Goal: Transaction & Acquisition: Book appointment/travel/reservation

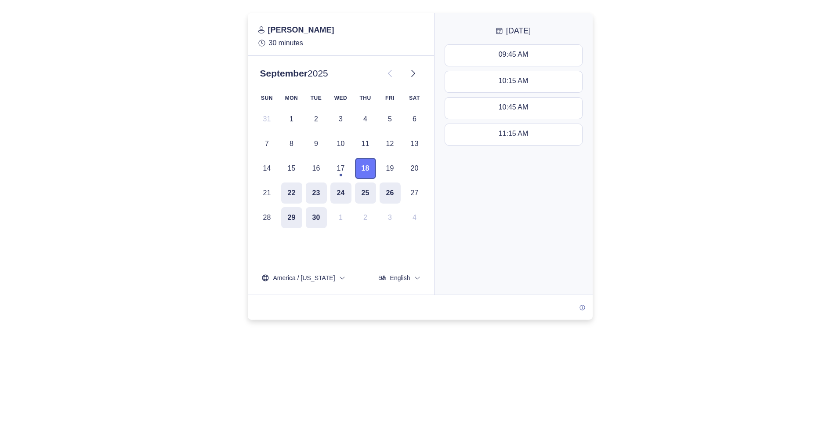
click at [370, 169] on button "18" at bounding box center [365, 168] width 21 height 21
click at [500, 137] on div "11:15 AM - 11:45 AM" at bounding box center [512, 135] width 65 height 10
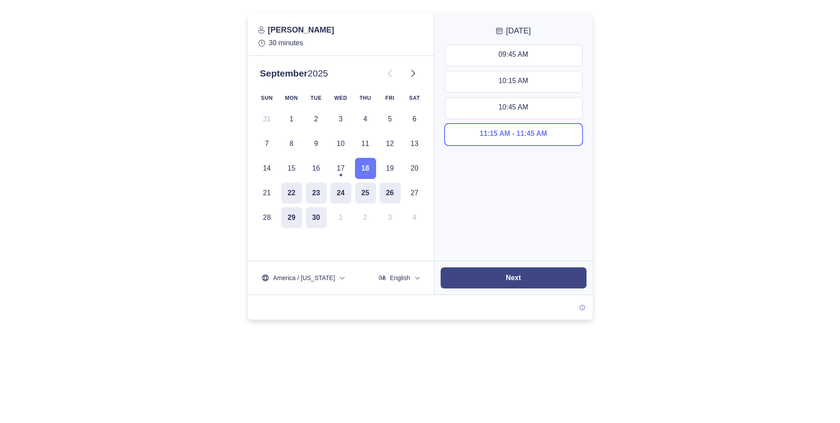
click at [498, 280] on button "Next" at bounding box center [514, 277] width 146 height 21
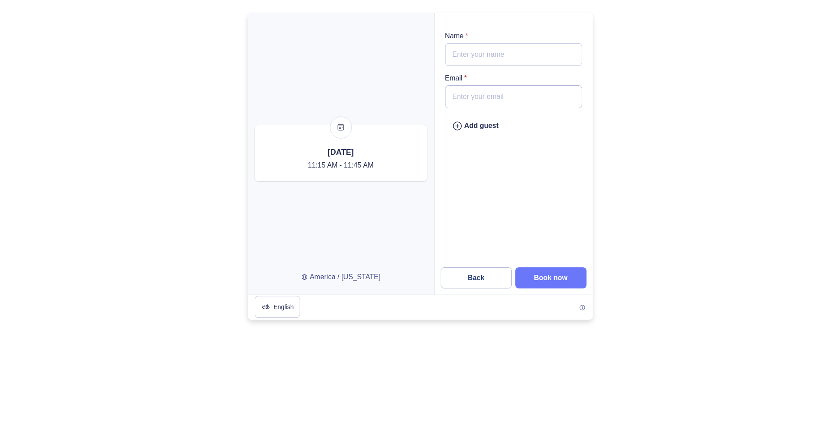
click at [498, 57] on input "Name *" at bounding box center [513, 54] width 137 height 23
type input "[PERSON_NAME]"
type input "[PERSON_NAME][EMAIL_ADDRESS][DOMAIN_NAME]"
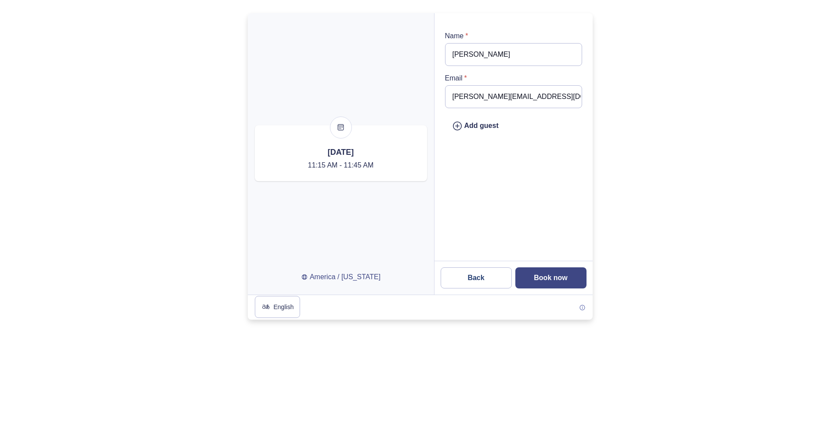
click at [0, 0] on slot "Book now" at bounding box center [0, 0] width 0 height 0
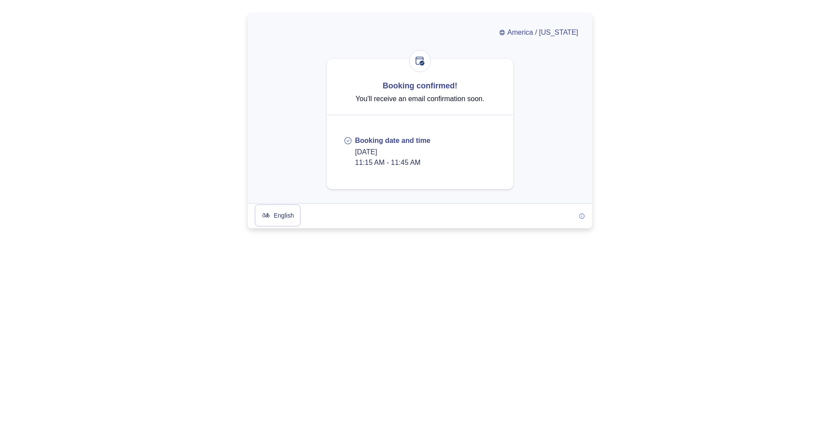
click at [646, 167] on div at bounding box center [420, 120] width 840 height 215
click at [705, 168] on div at bounding box center [420, 120] width 840 height 215
